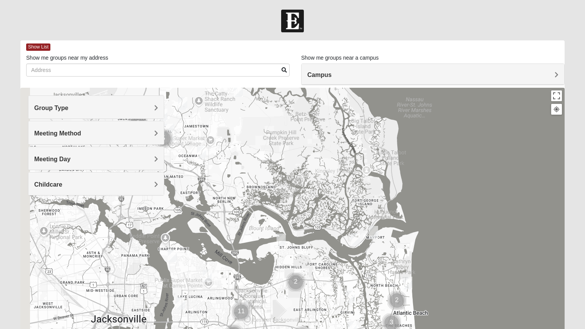
drag, startPoint x: 242, startPoint y: 132, endPoint x: 314, endPoint y: 268, distance: 153.3
click at [314, 268] on div at bounding box center [292, 241] width 544 height 307
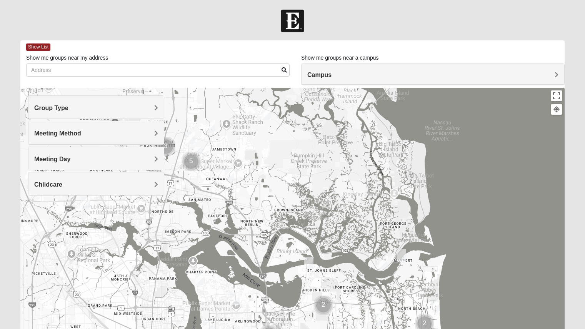
drag, startPoint x: 218, startPoint y: 161, endPoint x: 245, endPoint y: 183, distance: 35.3
click at [245, 183] on div at bounding box center [292, 241] width 544 height 307
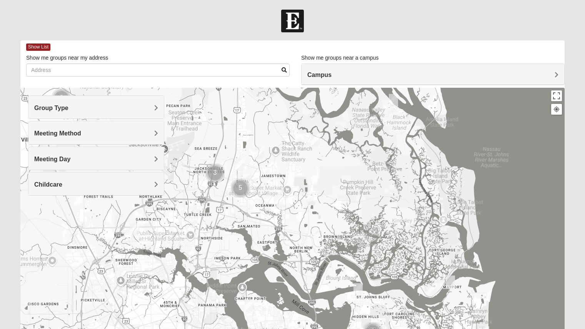
drag, startPoint x: 242, startPoint y: 231, endPoint x: 305, endPoint y: 267, distance: 73.0
click at [305, 267] on div at bounding box center [292, 241] width 544 height 307
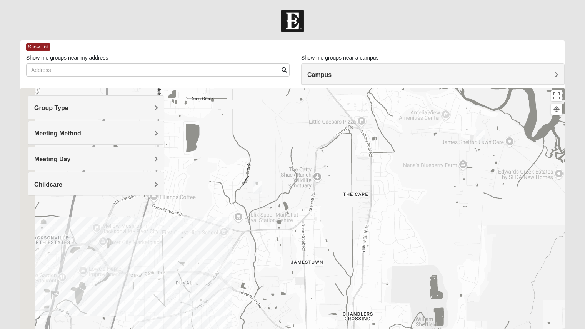
drag, startPoint x: 201, startPoint y: 186, endPoint x: 286, endPoint y: 238, distance: 99.0
click at [286, 238] on div at bounding box center [292, 241] width 544 height 307
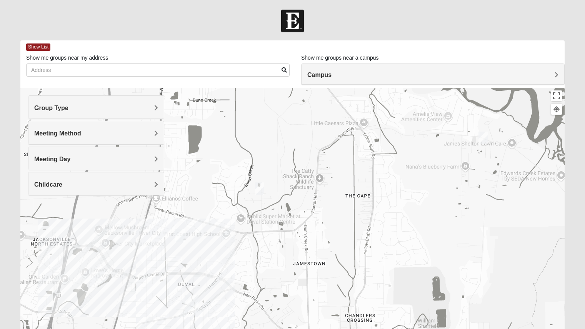
click at [259, 189] on img "Womens Grissinger 32218" at bounding box center [259, 188] width 15 height 19
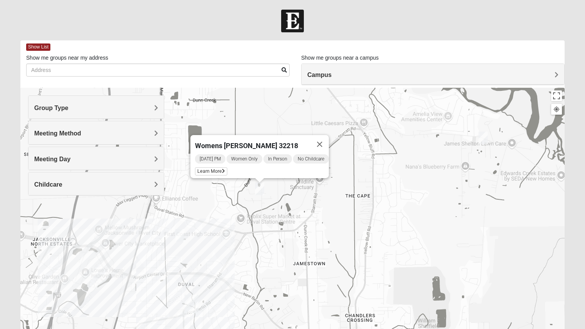
click at [482, 137] on img "Womens Gallaher 32226" at bounding box center [482, 137] width 15 height 19
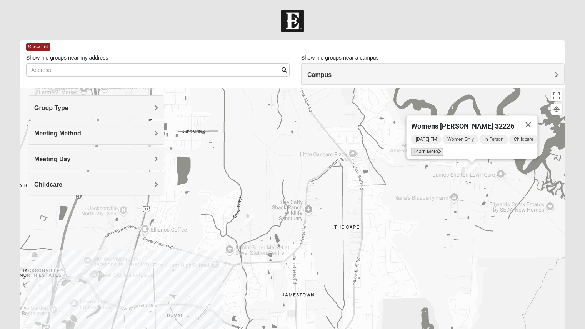
click at [428, 148] on span "Learn More" at bounding box center [426, 152] width 32 height 8
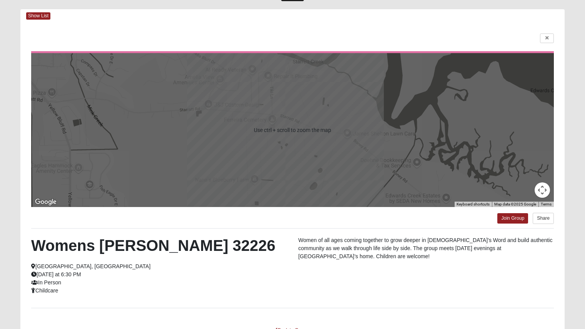
scroll to position [32, 0]
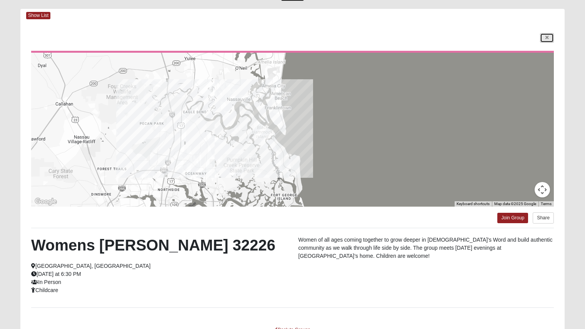
click at [546, 38] on icon at bounding box center [546, 37] width 3 height 5
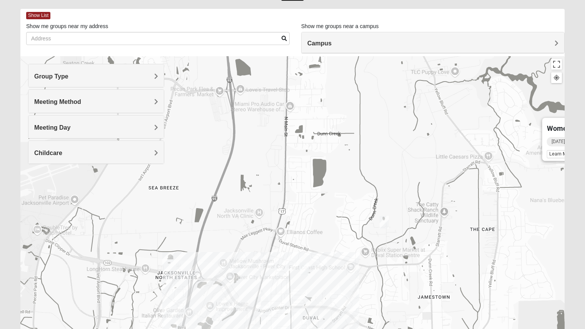
drag, startPoint x: 259, startPoint y: 162, endPoint x: 399, endPoint y: 190, distance: 142.7
click at [399, 190] on div "Womens [PERSON_NAME] 32226 [DATE] PM Women Only In Person Childcare Learn More" at bounding box center [292, 209] width 544 height 307
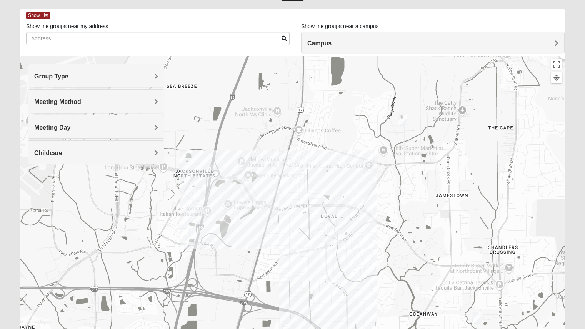
drag, startPoint x: 337, startPoint y: 230, endPoint x: 351, endPoint y: 135, distance: 96.0
click at [351, 135] on div "Womens [PERSON_NAME] 32226 [DATE] PM Women Only In Person Childcare Learn More" at bounding box center [292, 209] width 544 height 307
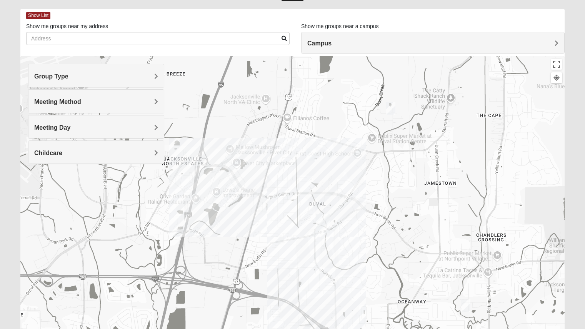
drag, startPoint x: 423, startPoint y: 191, endPoint x: 410, endPoint y: 177, distance: 19.0
click at [410, 177] on div "Womens [PERSON_NAME] 32226 [DATE] PM Women Only In Person Childcare Learn More" at bounding box center [292, 209] width 544 height 307
click at [309, 236] on div "Womens [PERSON_NAME] 32226 [DATE] PM Women Only In Person Childcare Learn More" at bounding box center [292, 209] width 544 height 307
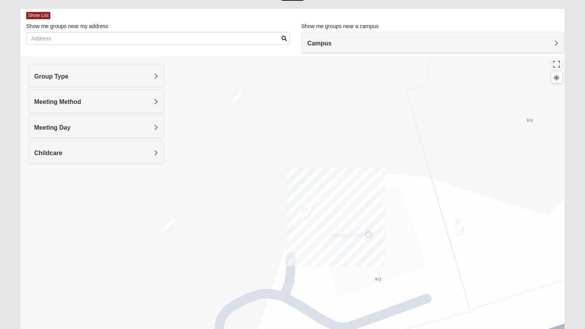
drag, startPoint x: 309, startPoint y: 236, endPoint x: 343, endPoint y: 213, distance: 41.7
click at [343, 213] on div "Womens [PERSON_NAME] 32226 [DATE] PM Women Only In Person Childcare Learn More" at bounding box center [292, 209] width 544 height 307
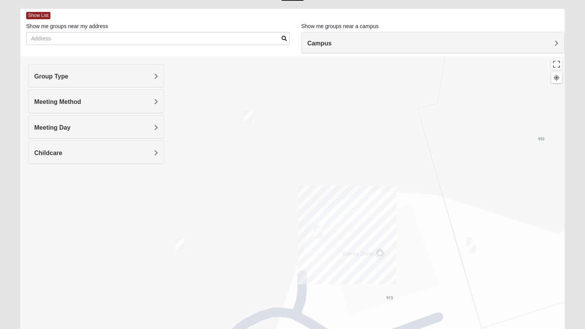
click at [251, 119] on img "On Campus Mens Summons 32218" at bounding box center [248, 116] width 15 height 19
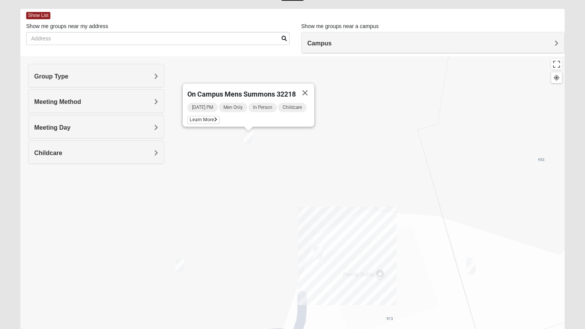
click at [181, 267] on img "On Campus Womens Lousignont 32218" at bounding box center [179, 265] width 15 height 19
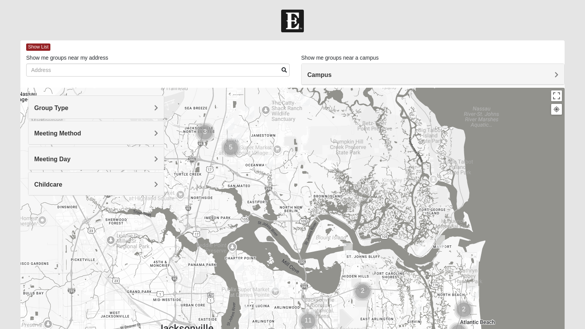
drag, startPoint x: 259, startPoint y: 123, endPoint x: 403, endPoint y: 276, distance: 209.6
click at [403, 276] on div at bounding box center [292, 241] width 544 height 307
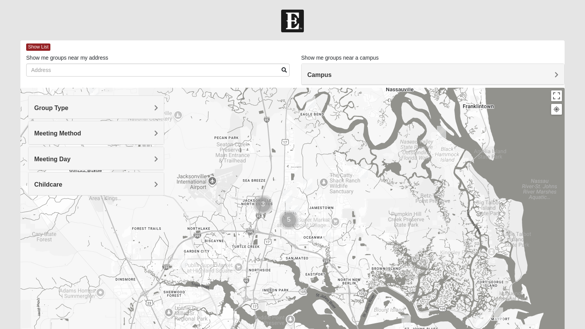
drag, startPoint x: 328, startPoint y: 194, endPoint x: 371, endPoint y: 246, distance: 68.2
click at [371, 246] on div at bounding box center [292, 241] width 544 height 307
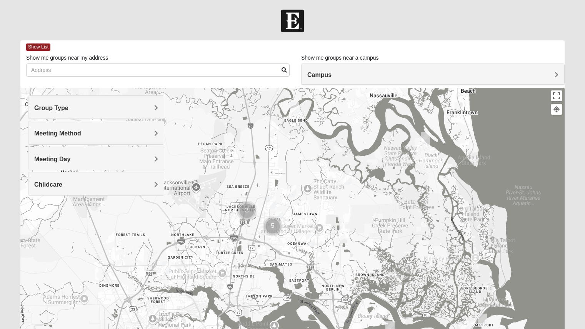
drag, startPoint x: 405, startPoint y: 202, endPoint x: 386, endPoint y: 208, distance: 19.9
click at [386, 208] on div at bounding box center [292, 241] width 544 height 307
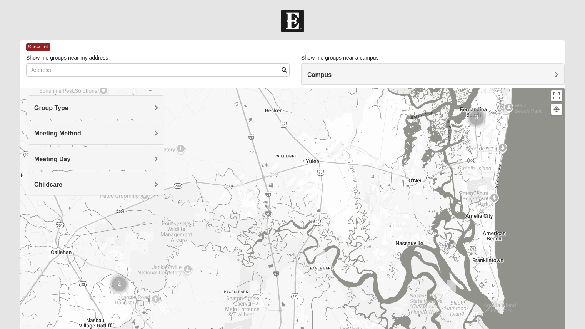
drag, startPoint x: 292, startPoint y: 139, endPoint x: 318, endPoint y: 289, distance: 152.8
click at [318, 289] on div at bounding box center [292, 241] width 544 height 307
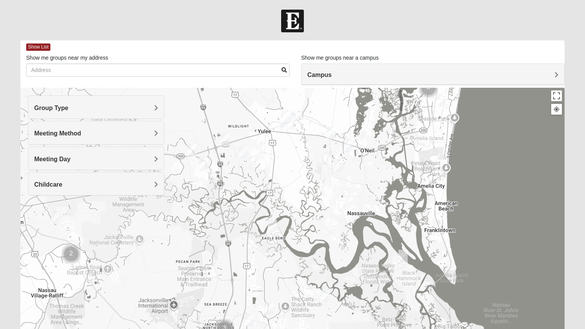
drag, startPoint x: 340, startPoint y: 194, endPoint x: 282, endPoint y: 146, distance: 75.1
click at [282, 146] on div at bounding box center [292, 241] width 544 height 307
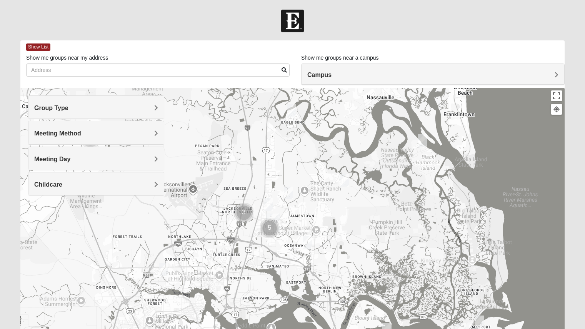
drag, startPoint x: 306, startPoint y: 202, endPoint x: 339, endPoint y: 114, distance: 93.8
click at [339, 114] on div at bounding box center [292, 241] width 544 height 307
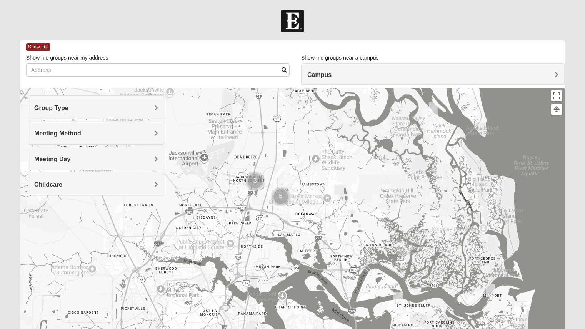
drag, startPoint x: 373, startPoint y: 221, endPoint x: 384, endPoint y: 187, distance: 36.0
click at [384, 187] on div at bounding box center [292, 241] width 544 height 307
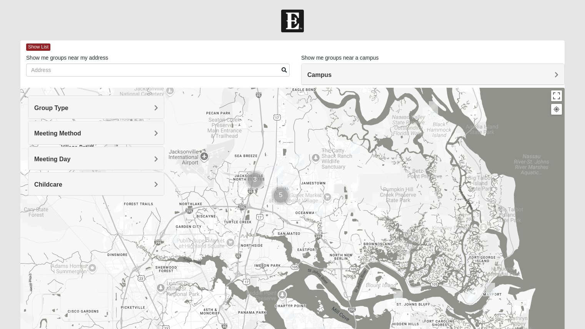
click at [299, 161] on img "Womens Grissinger 32218" at bounding box center [299, 160] width 15 height 19
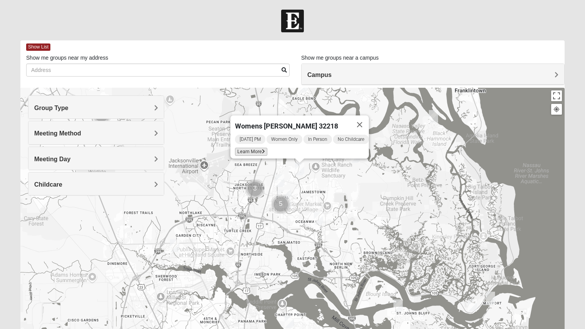
click at [253, 148] on span "Learn More" at bounding box center [251, 152] width 32 height 8
